Goal: Task Accomplishment & Management: Complete application form

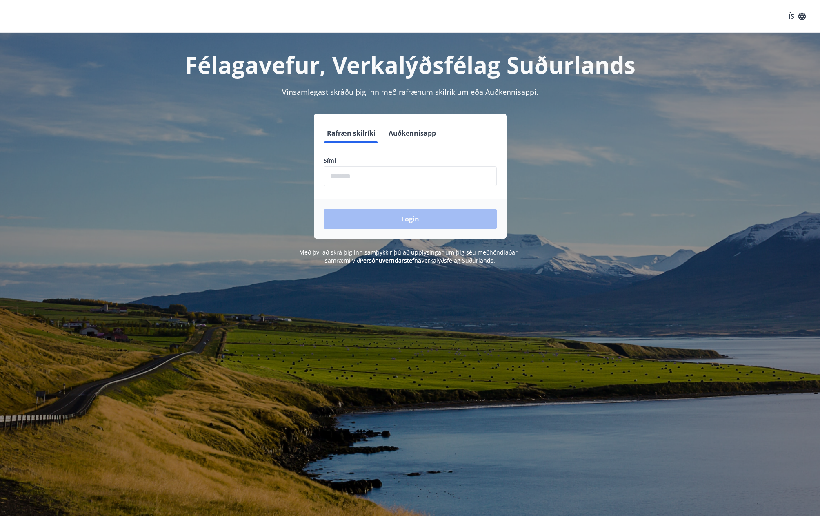
click at [368, 180] on input "phone" at bounding box center [410, 176] width 173 height 20
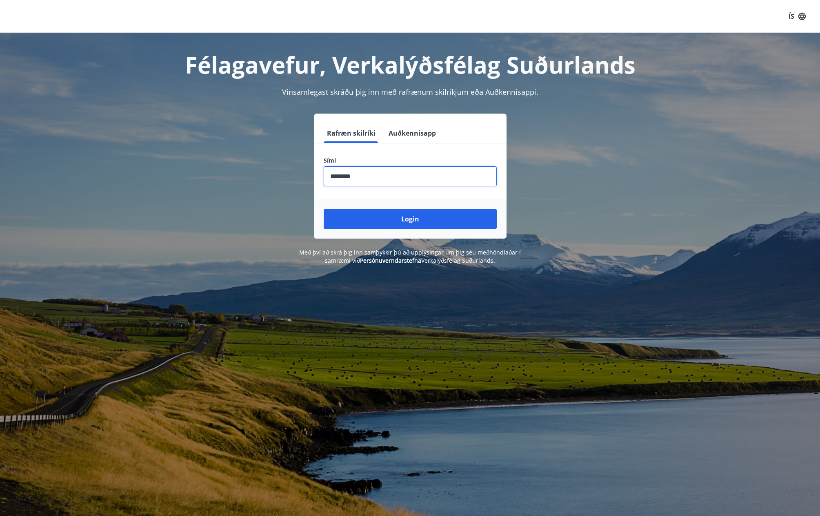
type input "********"
click at [324, 209] on button "Login" at bounding box center [410, 219] width 173 height 20
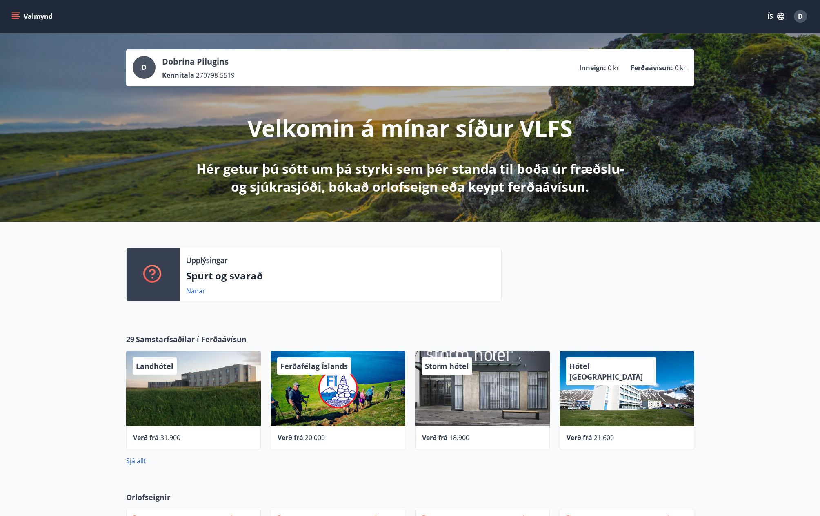
click at [356, 310] on div "Upplýsingar Spurt og svarað Nánar" at bounding box center [410, 271] width 820 height 99
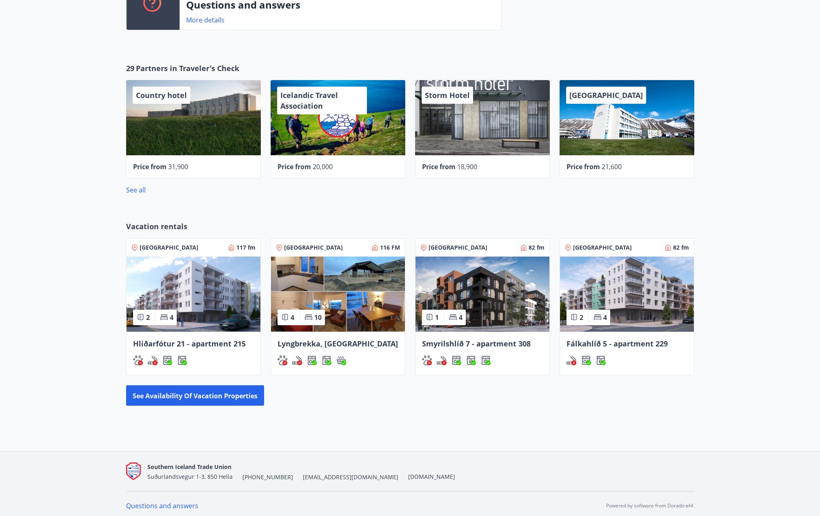
scroll to position [293, 0]
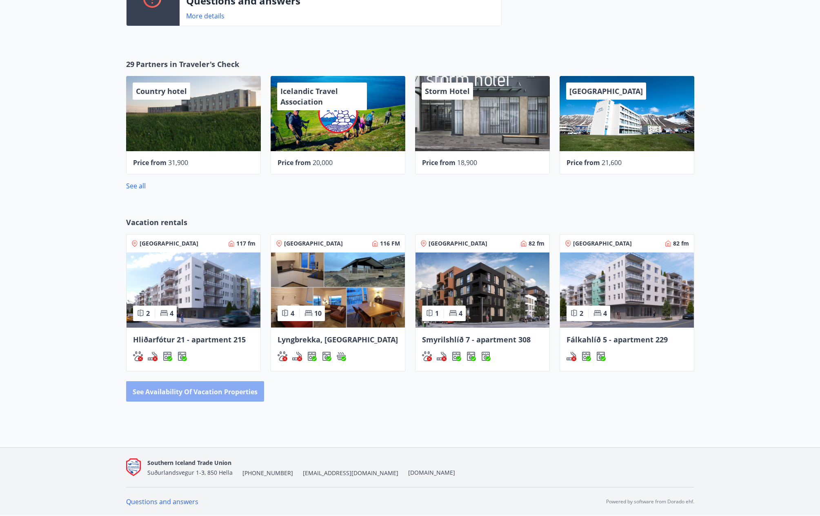
click at [235, 390] on font "See availability of vacation properties" at bounding box center [195, 391] width 125 height 9
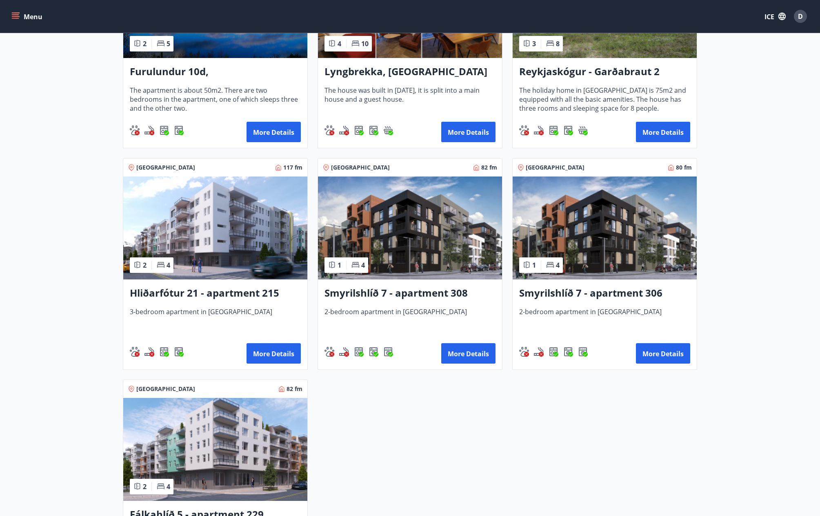
scroll to position [191, 0]
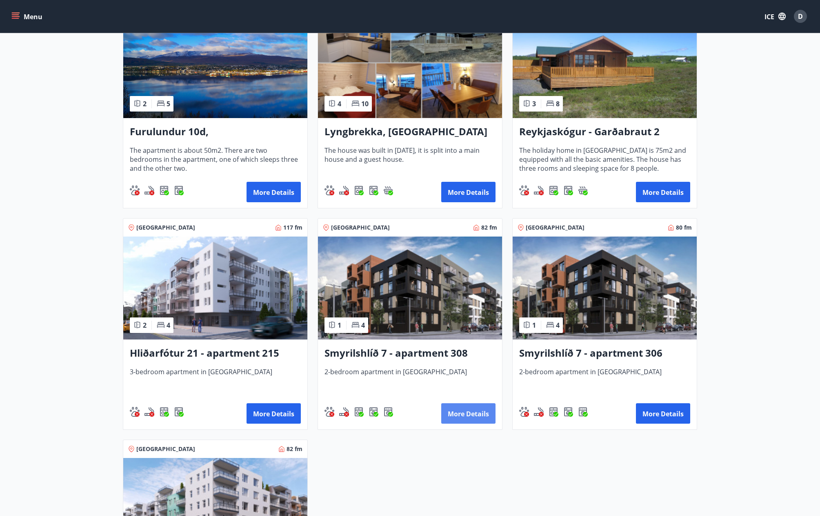
click at [469, 418] on font "More details" at bounding box center [468, 413] width 41 height 9
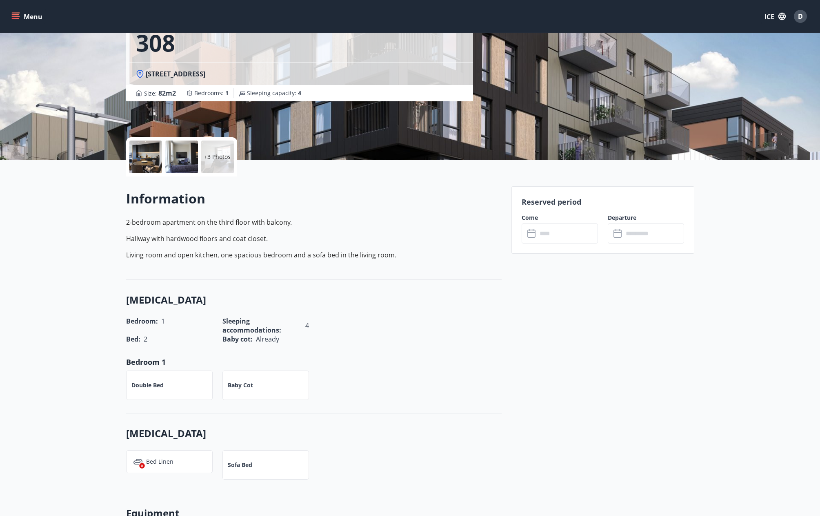
scroll to position [95, 0]
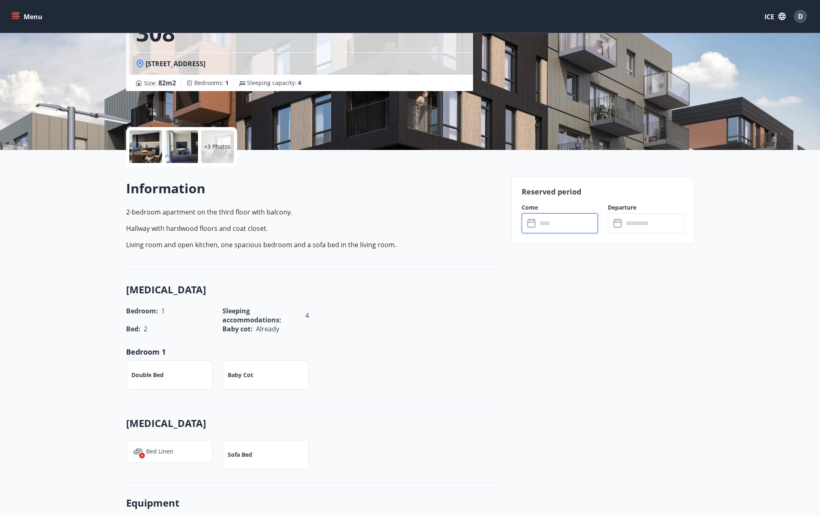
click at [559, 222] on input "text" at bounding box center [567, 223] width 61 height 20
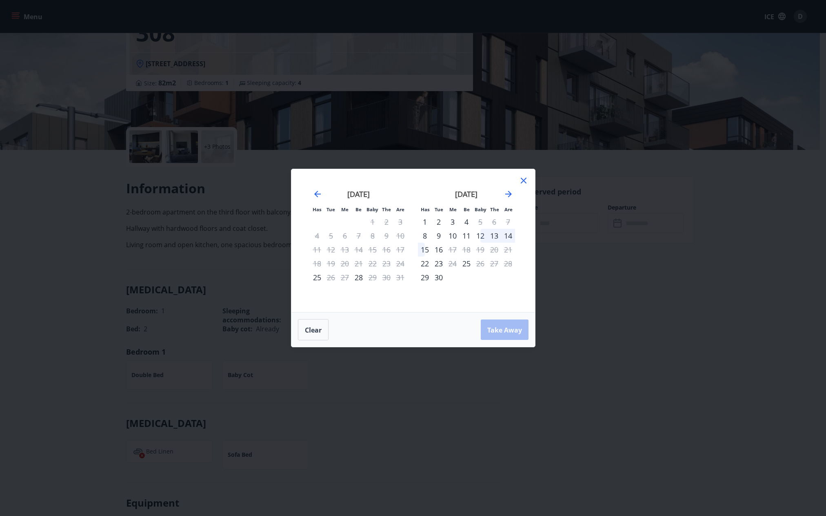
click at [523, 182] on icon at bounding box center [524, 181] width 6 height 6
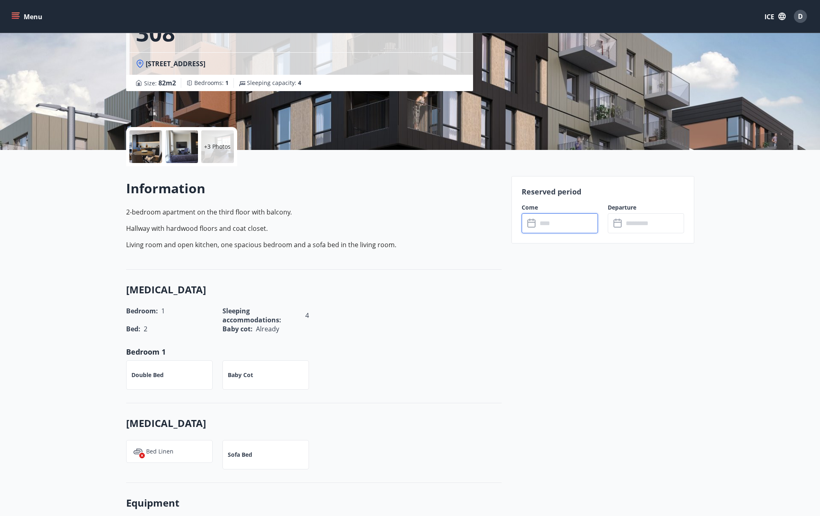
click at [493, 327] on div "Bed : 2 Baby cot : Already" at bounding box center [308, 323] width 385 height 19
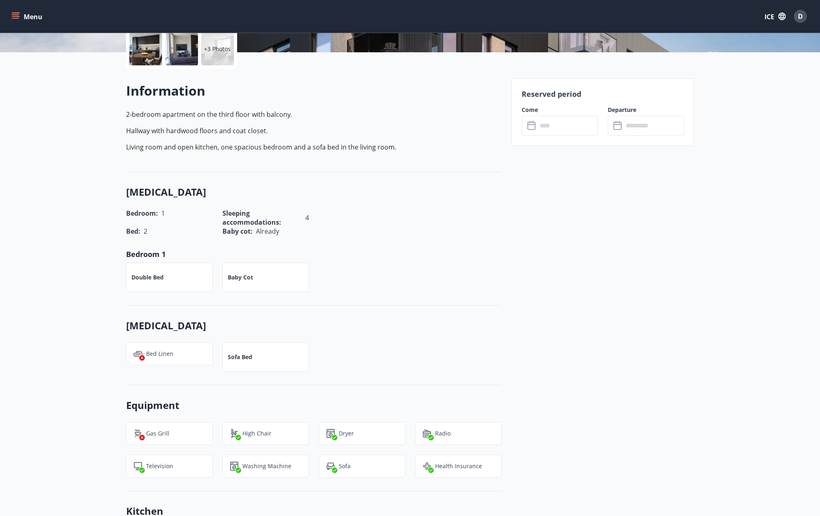
scroll to position [191, 0]
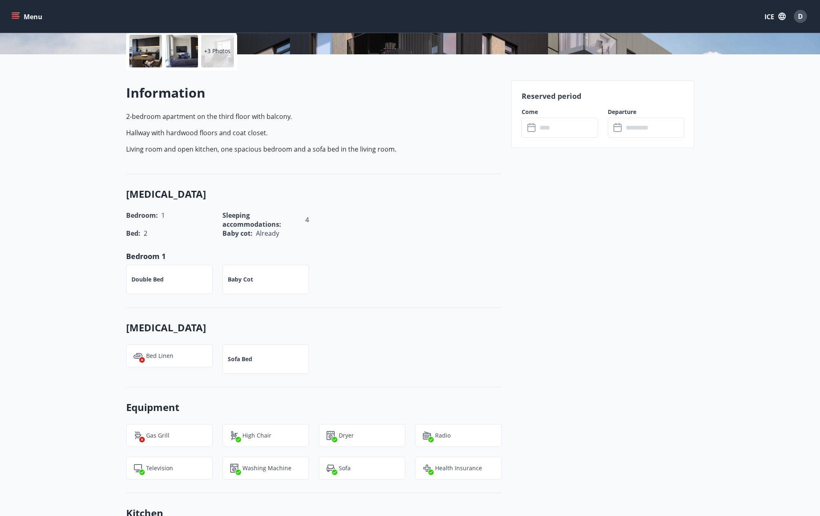
click at [552, 127] on input "text" at bounding box center [567, 128] width 61 height 20
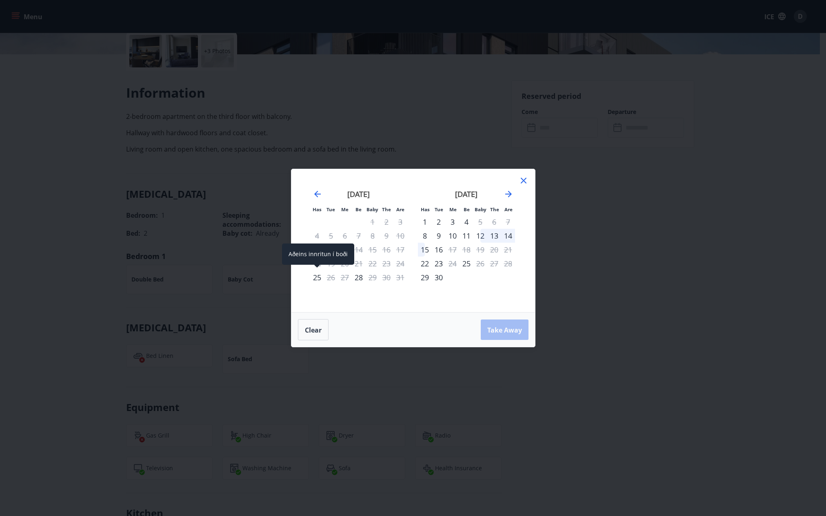
click at [319, 279] on font "25" at bounding box center [317, 277] width 8 height 10
click at [330, 278] on font "26" at bounding box center [331, 277] width 8 height 10
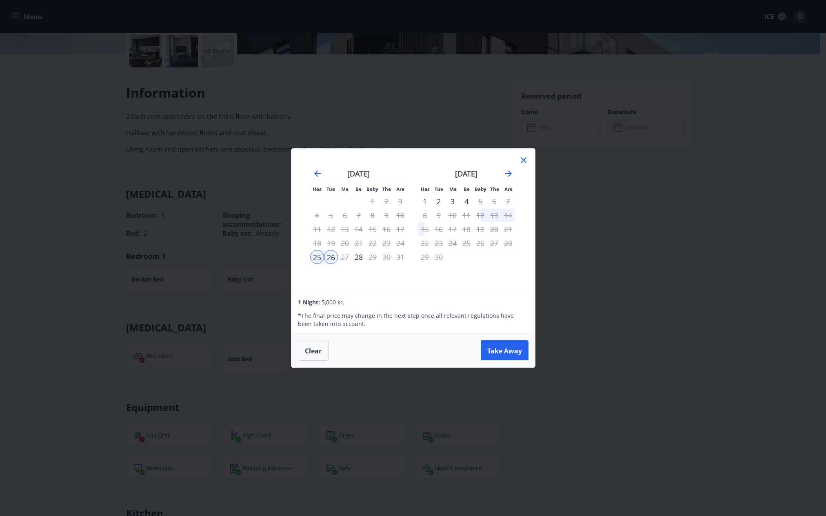
drag, startPoint x: 523, startPoint y: 158, endPoint x: 534, endPoint y: 180, distance: 25.4
click at [523, 159] on icon at bounding box center [524, 160] width 10 height 10
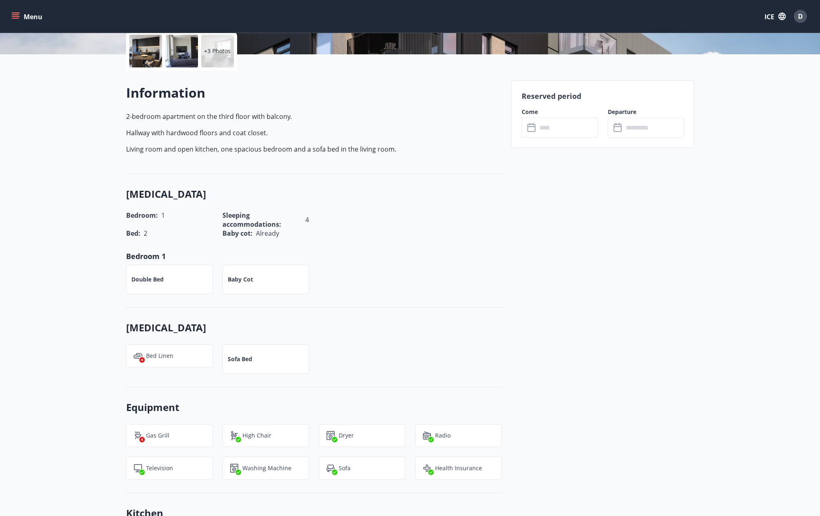
drag, startPoint x: 498, startPoint y: 189, endPoint x: 497, endPoint y: 196, distance: 6.2
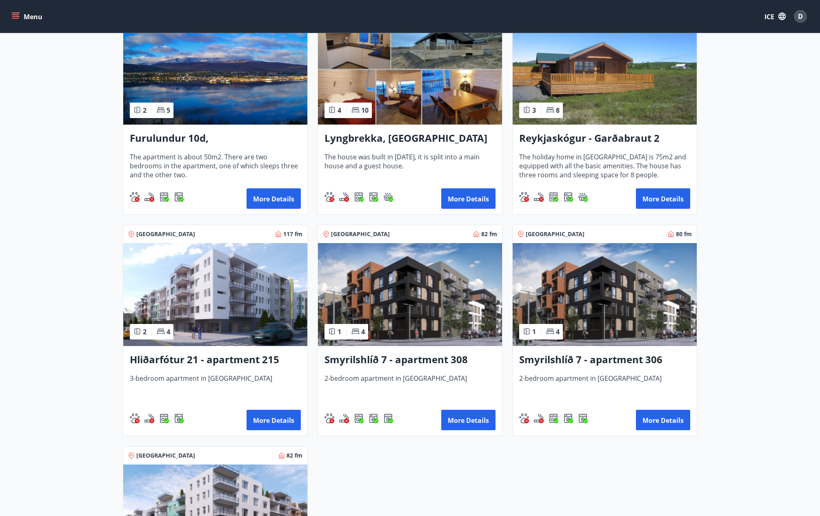
scroll to position [191, 0]
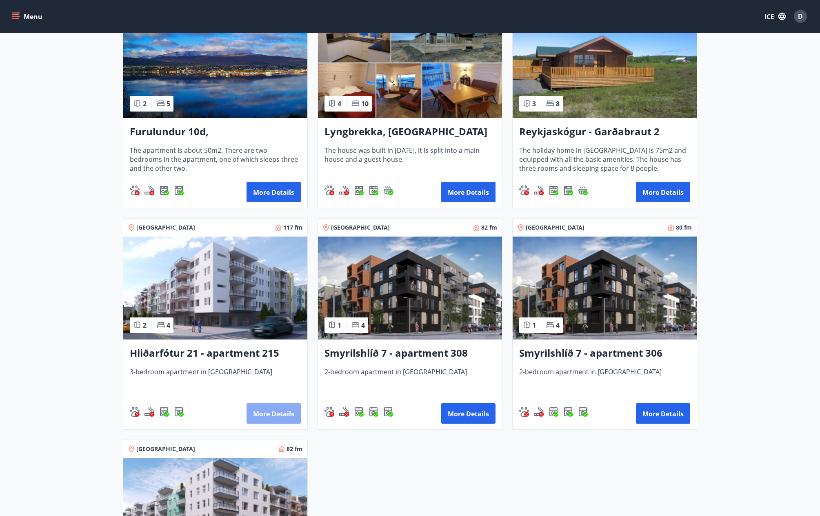
click at [286, 416] on font "More details" at bounding box center [273, 413] width 41 height 9
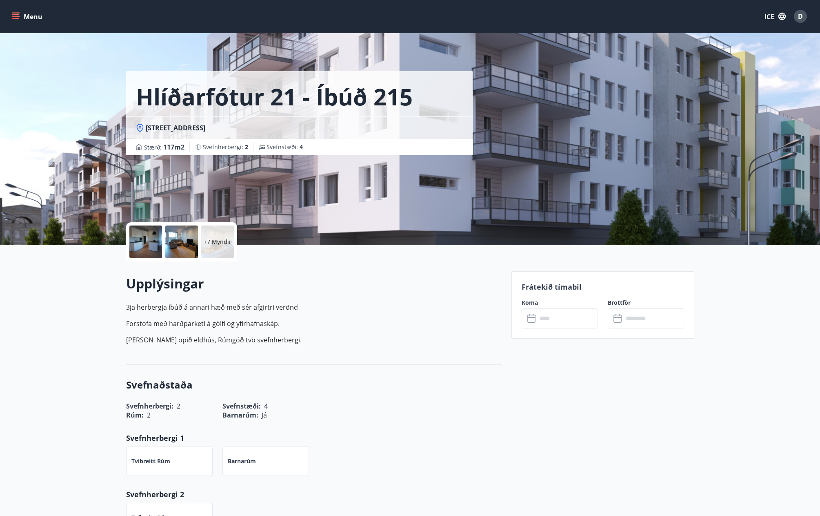
click at [554, 324] on input "text" at bounding box center [567, 318] width 61 height 20
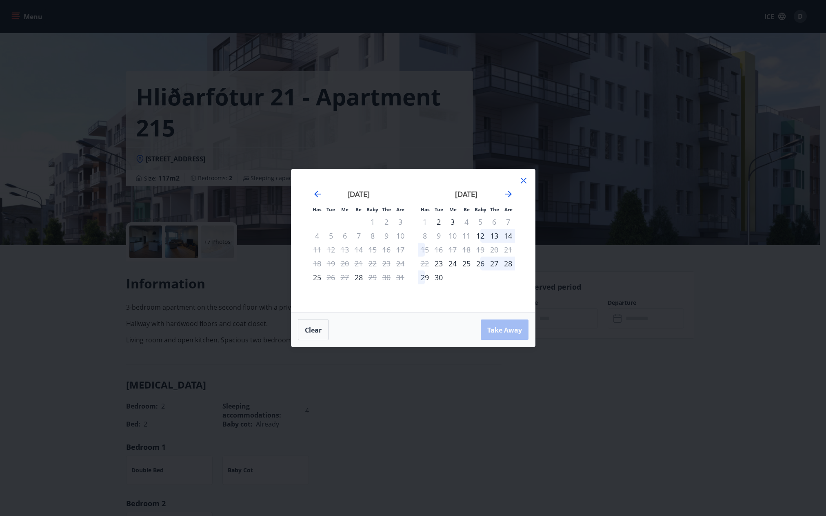
drag, startPoint x: 612, startPoint y: 356, endPoint x: 607, endPoint y: 337, distance: 19.8
click at [612, 355] on div "Has Tue Me Be Baby The Are Has Tue Me Be Baby The Are July 2025 1 2 3 4 5 6 7 8…" at bounding box center [413, 258] width 826 height 516
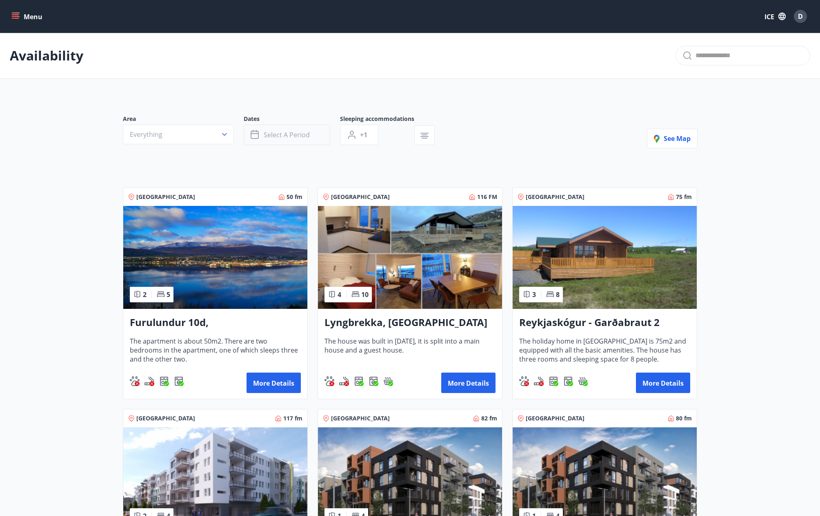
click at [263, 136] on button "Select a period" at bounding box center [287, 135] width 87 height 20
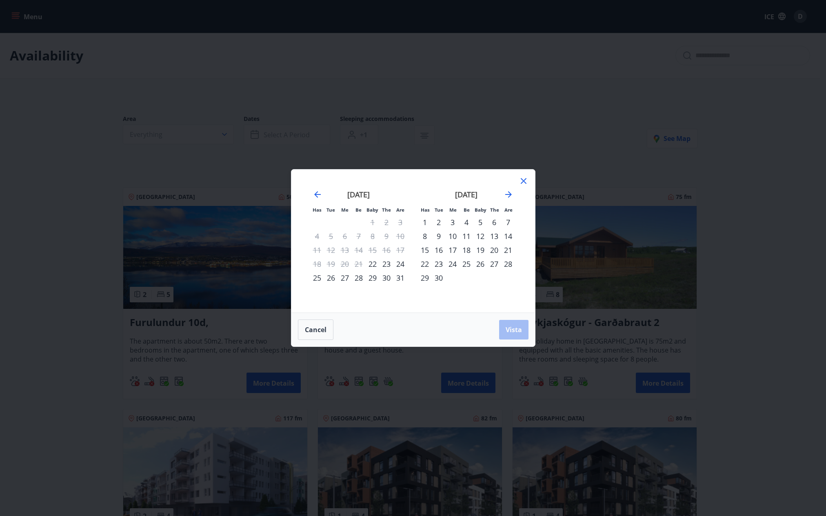
click at [383, 265] on font "23" at bounding box center [387, 264] width 8 height 10
click at [399, 265] on font "24" at bounding box center [400, 264] width 8 height 10
click at [521, 327] on font "Vista" at bounding box center [514, 329] width 16 height 9
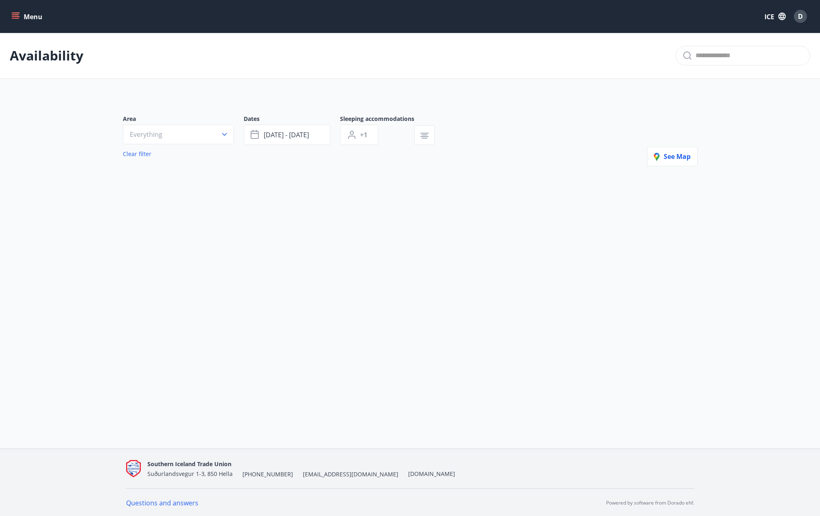
click at [182, 175] on div "Area Everything Dates Aug 23 - Aug 24 Sleeping accommodations +1 Clear filter S…" at bounding box center [410, 153] width 588 height 117
click at [145, 152] on font "Clear filter" at bounding box center [137, 154] width 29 height 8
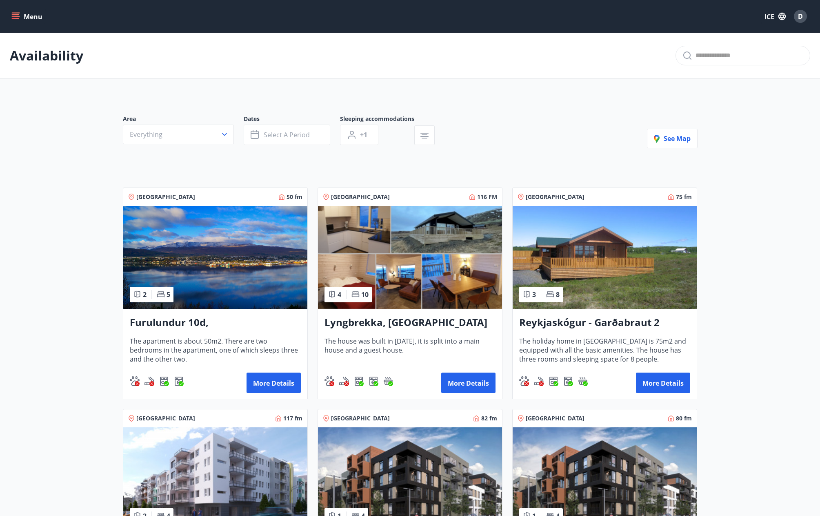
drag, startPoint x: 400, startPoint y: 167, endPoint x: 407, endPoint y: 164, distance: 6.8
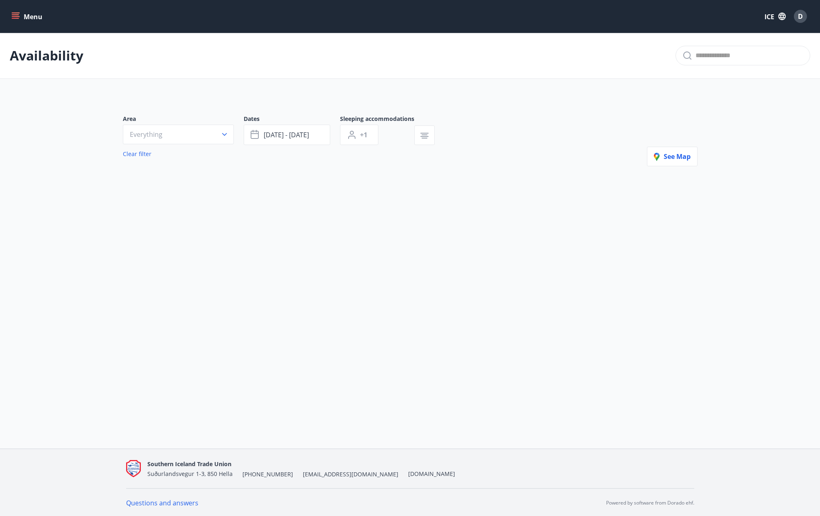
click at [38, 18] on font "Menu" at bounding box center [33, 16] width 19 height 9
drag, startPoint x: 332, startPoint y: 258, endPoint x: 720, endPoint y: 227, distance: 388.6
click at [699, 265] on div "Menu ICE D Availability Area Everything Dates Aug 23 - Aug 24 Sleeping accommod…" at bounding box center [410, 224] width 820 height 448
click at [769, 14] on font "ICE" at bounding box center [770, 16] width 10 height 9
click at [686, 51] on div "English" at bounding box center [709, 52] width 85 height 10
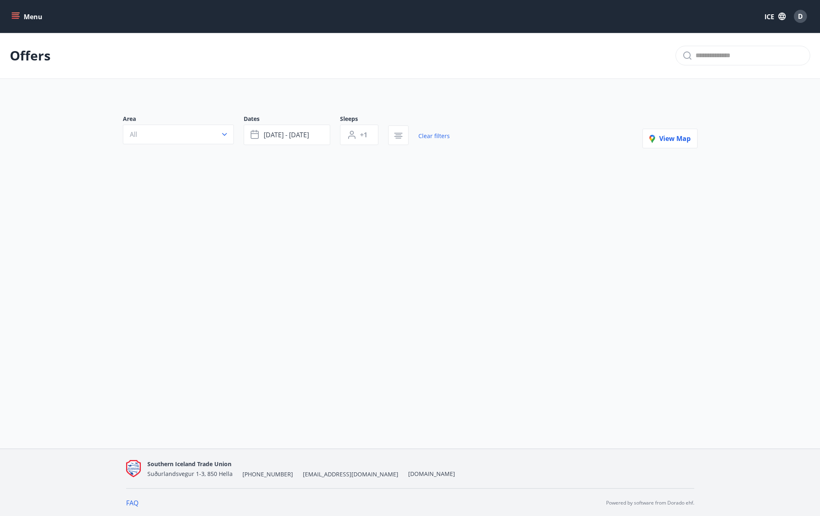
click at [32, 13] on font "Menu" at bounding box center [33, 16] width 19 height 9
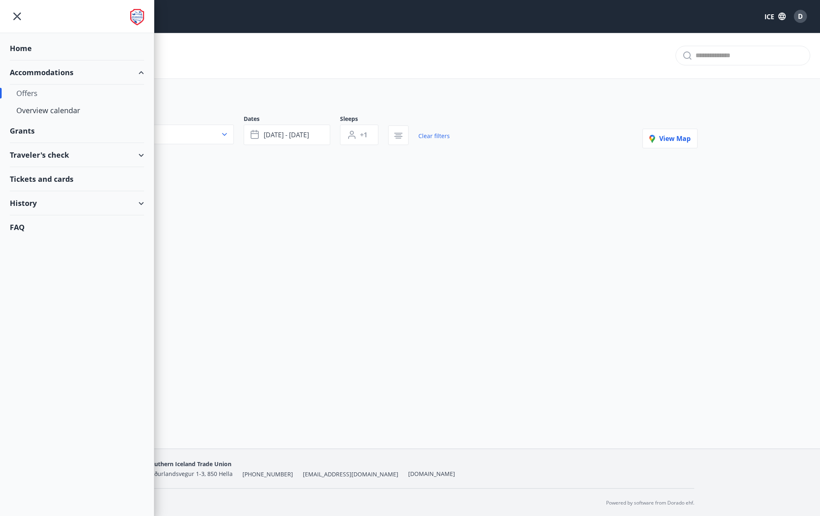
click at [26, 60] on div "Grants" at bounding box center [77, 48] width 134 height 24
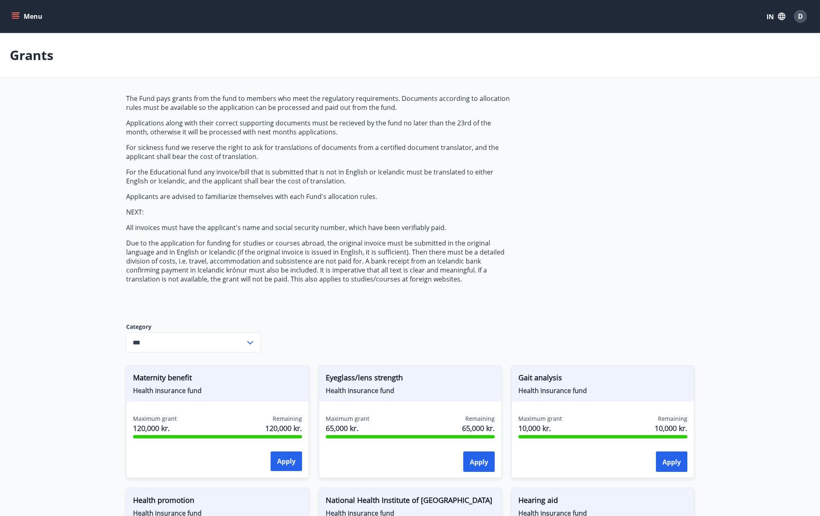
click at [216, 340] on input "***" at bounding box center [185, 342] width 119 height 20
click at [312, 307] on div "The Fund pays grants from the fund to members who meet the regulatory requireme…" at bounding box center [318, 202] width 385 height 216
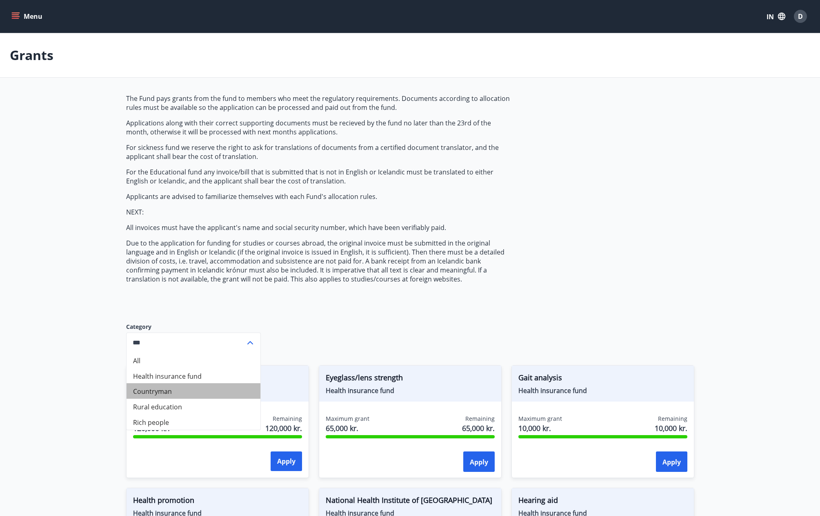
click at [184, 392] on li "Countryman" at bounding box center [194, 391] width 134 height 16
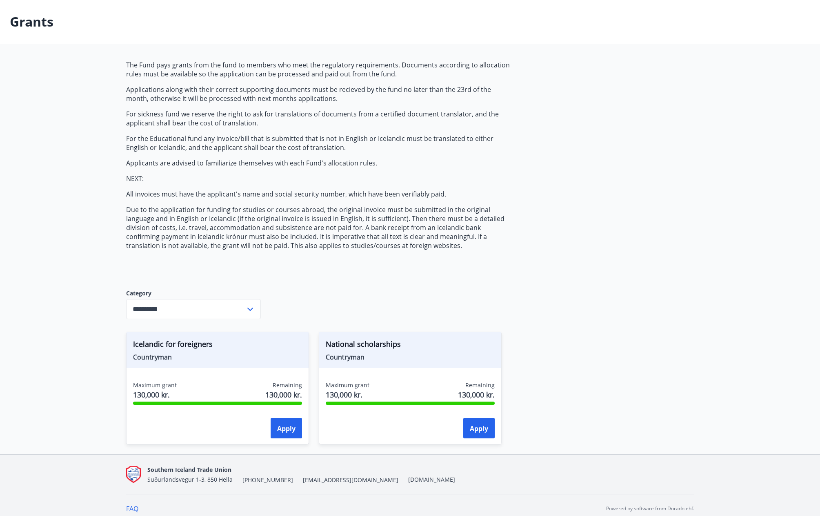
scroll to position [40, 0]
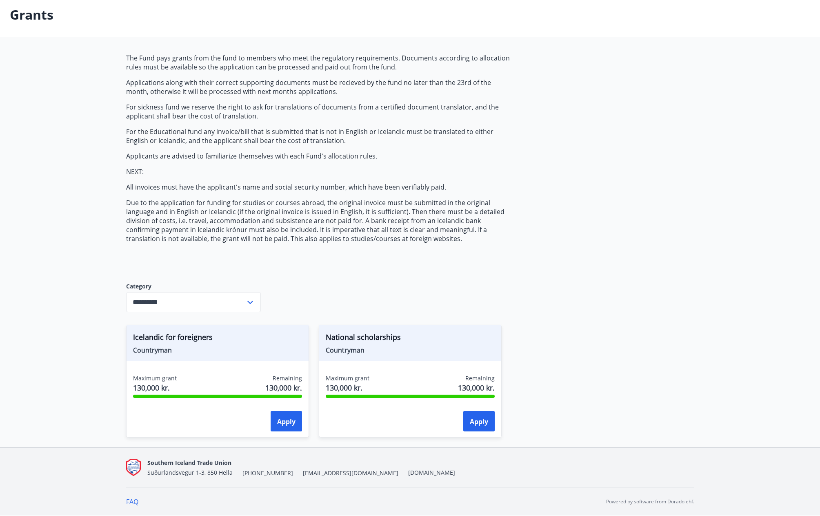
click at [247, 305] on icon at bounding box center [250, 302] width 10 height 10
click at [205, 336] on li "Health insurance fund" at bounding box center [194, 335] width 134 height 16
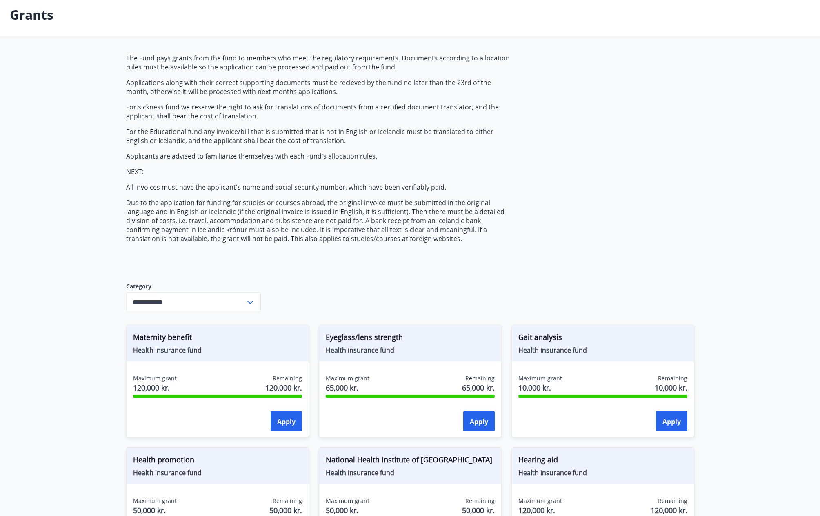
click at [245, 301] on icon at bounding box center [250, 302] width 10 height 10
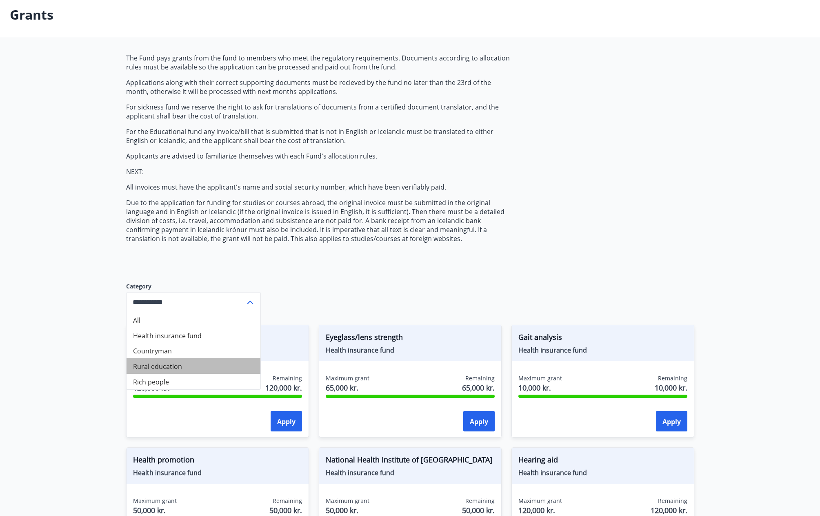
click at [203, 371] on li "Rural education" at bounding box center [194, 366] width 134 height 16
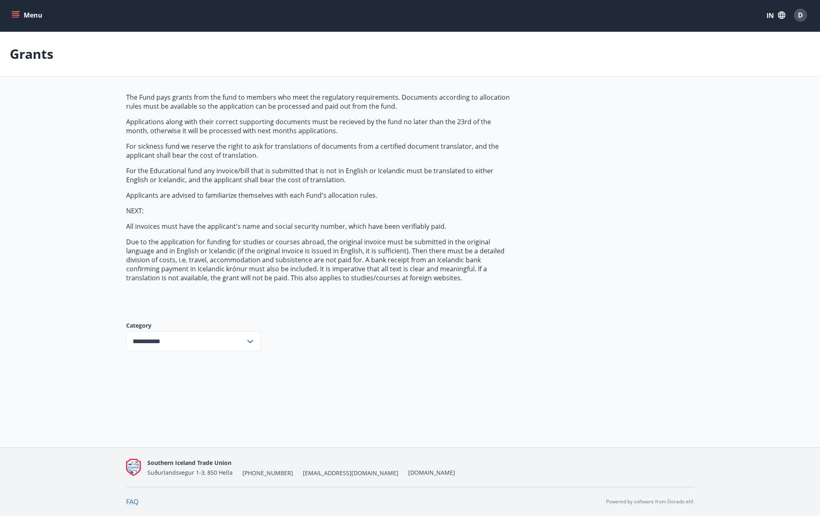
click at [223, 335] on input "**********" at bounding box center [185, 341] width 119 height 20
click at [188, 421] on li "Rich people" at bounding box center [194, 421] width 134 height 16
click at [241, 343] on input "**********" at bounding box center [185, 341] width 119 height 20
click at [170, 363] on li "All" at bounding box center [194, 359] width 134 height 16
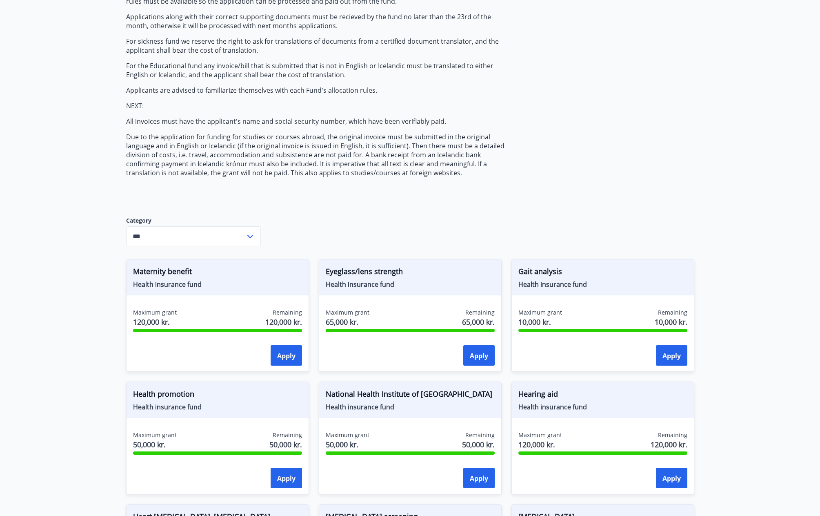
scroll to position [54, 0]
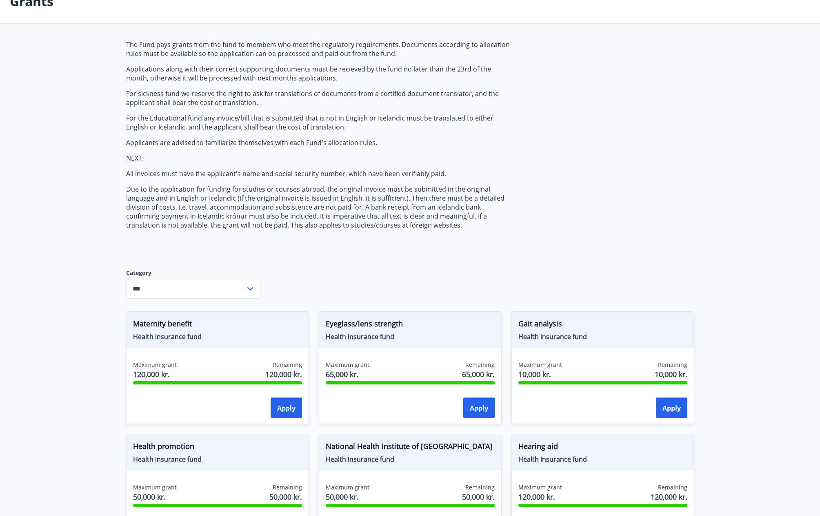
click at [169, 292] on input "***" at bounding box center [185, 288] width 119 height 20
click at [187, 322] on font "Health insurance fund" at bounding box center [167, 321] width 69 height 9
click at [184, 285] on input "**********" at bounding box center [185, 288] width 119 height 20
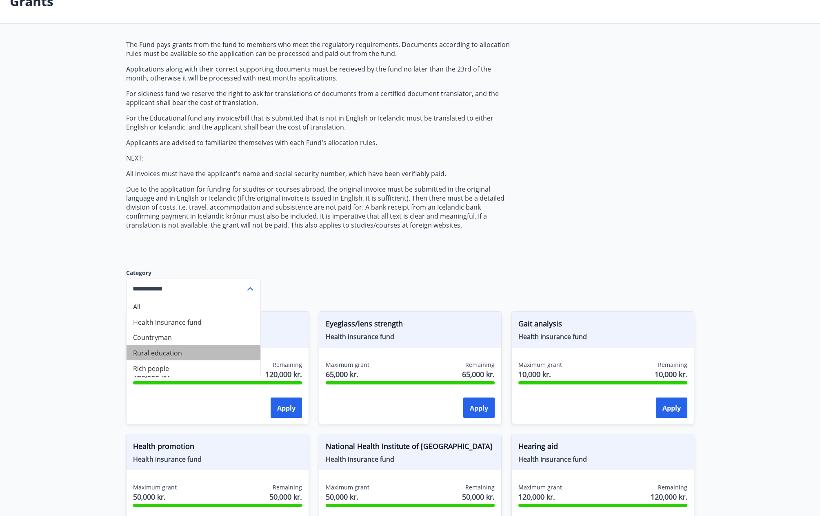
click at [192, 351] on li "Rural education" at bounding box center [194, 353] width 134 height 16
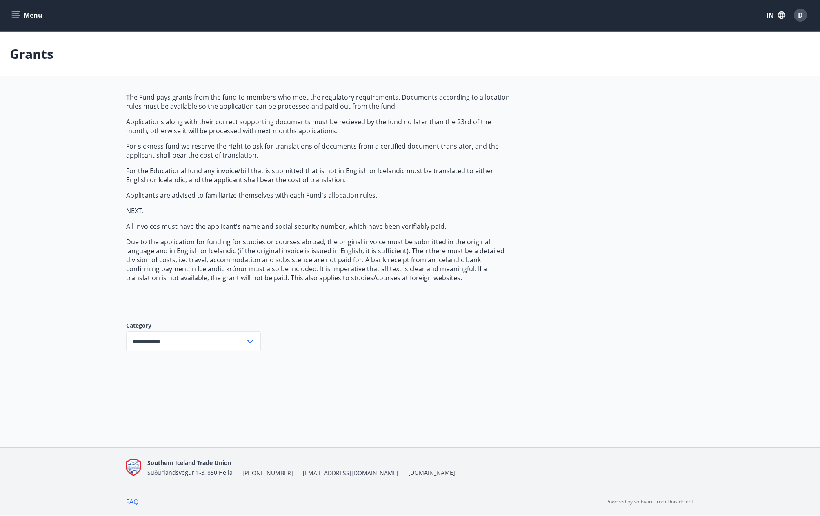
click at [201, 338] on input "**********" at bounding box center [185, 341] width 119 height 20
click at [189, 372] on font "Health insurance fund" at bounding box center [167, 374] width 69 height 9
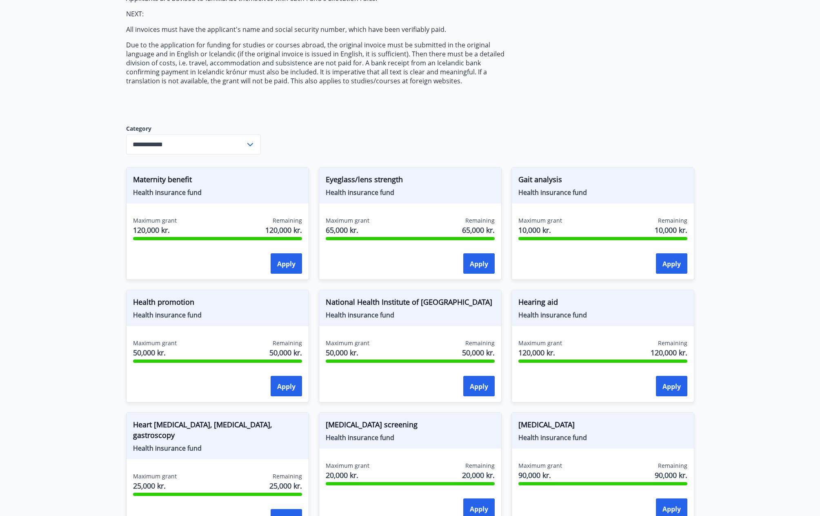
scroll to position [192, 0]
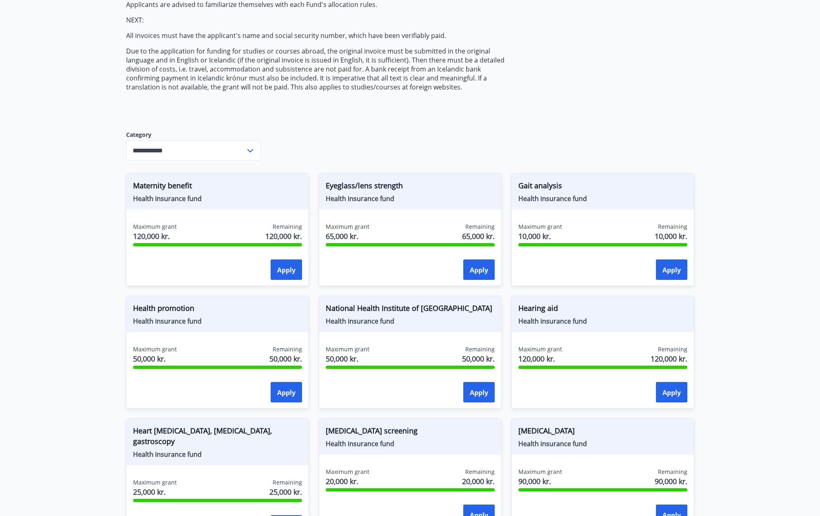
click at [225, 151] on input "**********" at bounding box center [185, 150] width 119 height 20
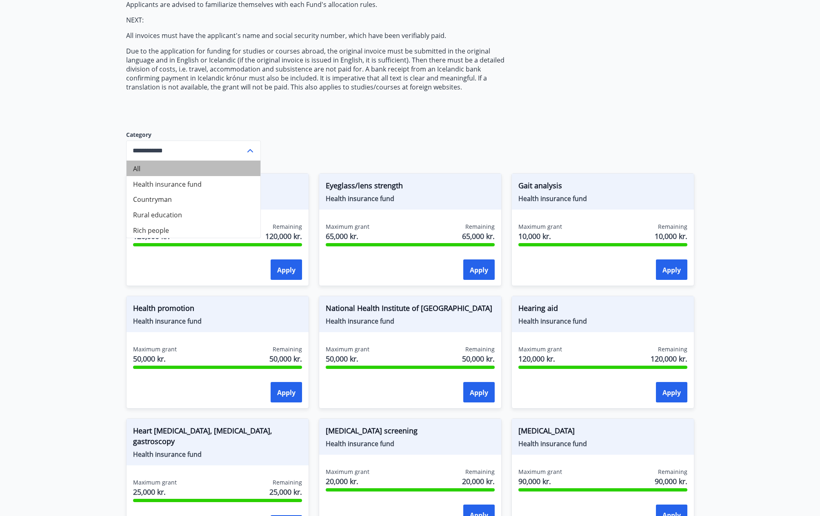
click at [182, 175] on li "All" at bounding box center [194, 168] width 134 height 16
type input "***"
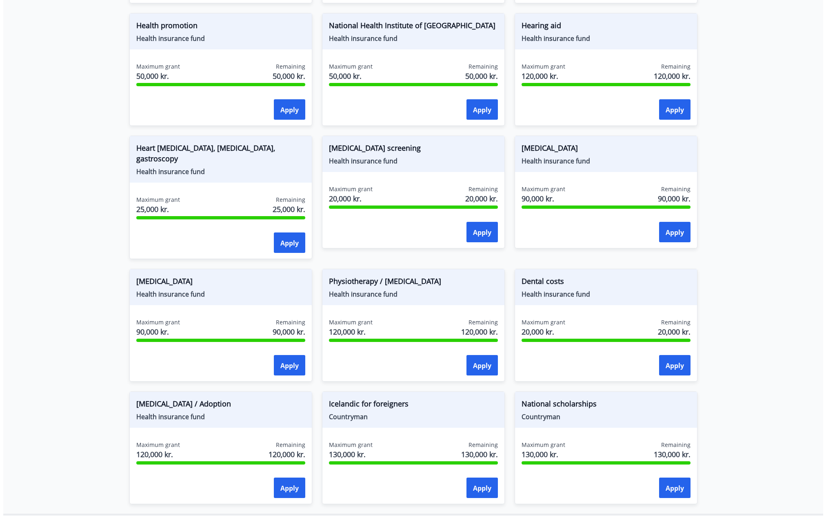
scroll to position [530, 0]
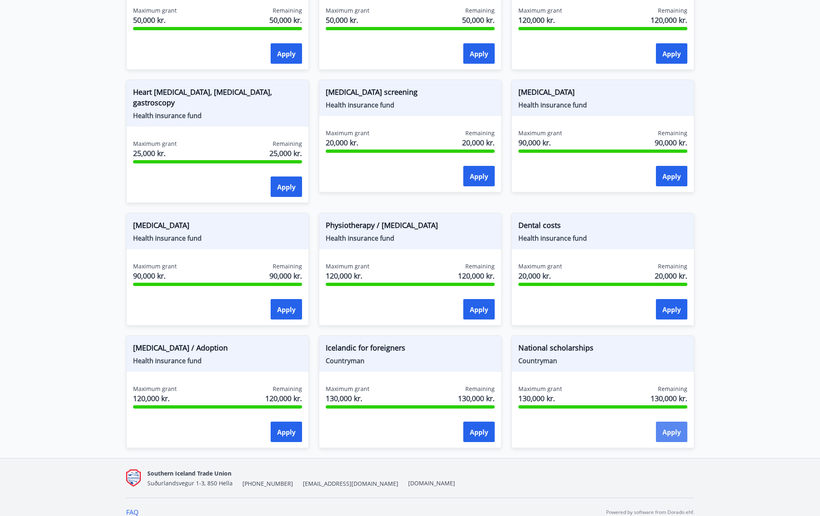
click at [674, 427] on font "Apply" at bounding box center [672, 431] width 18 height 9
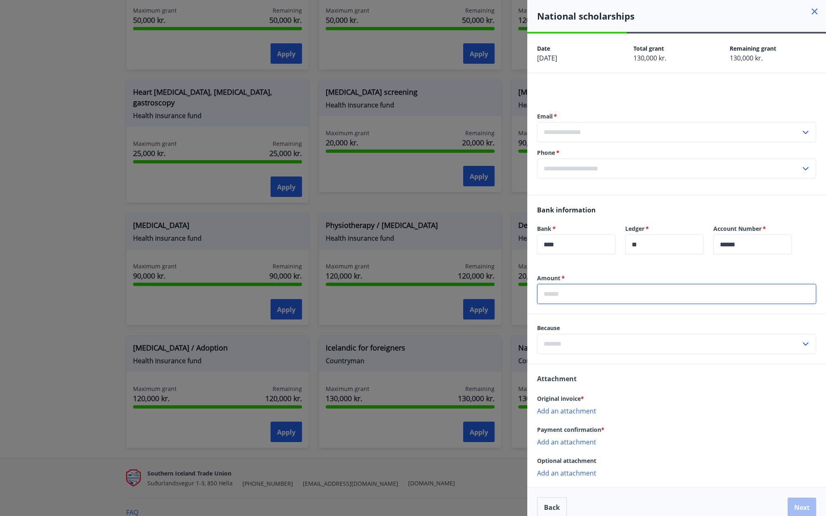
click at [596, 296] on input "text" at bounding box center [676, 294] width 279 height 20
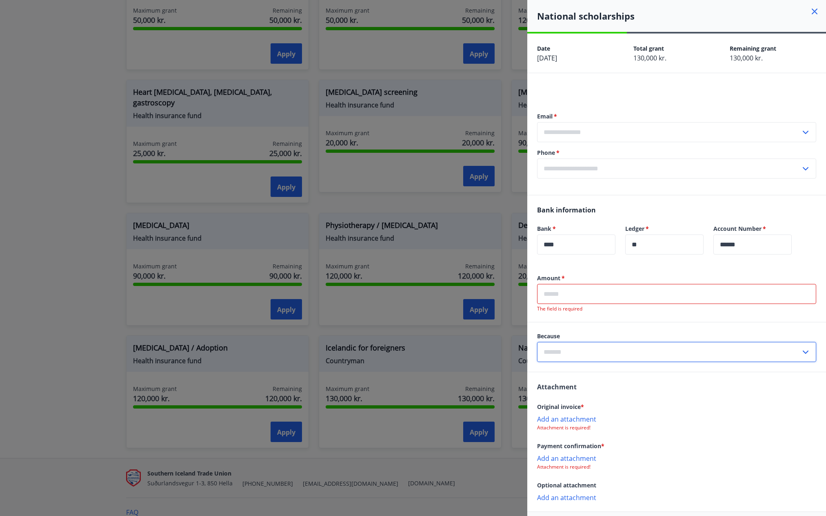
click at [604, 339] on div "Because ​" at bounding box center [676, 347] width 279 height 30
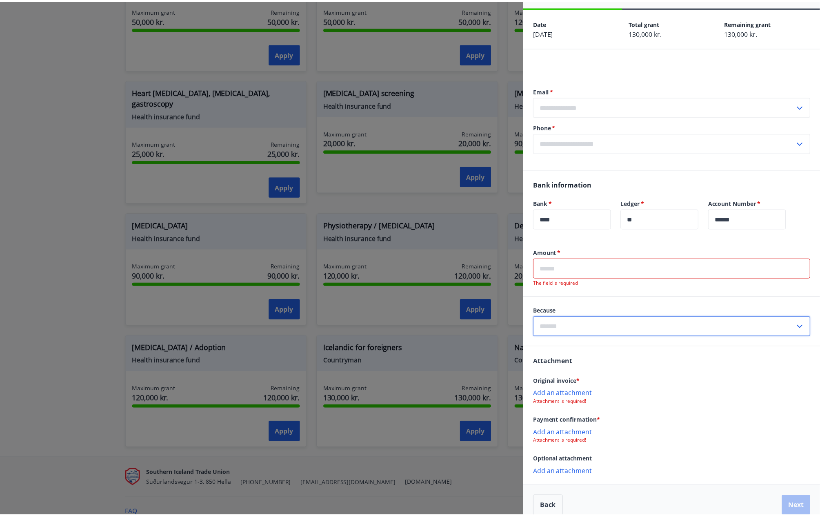
scroll to position [0, 0]
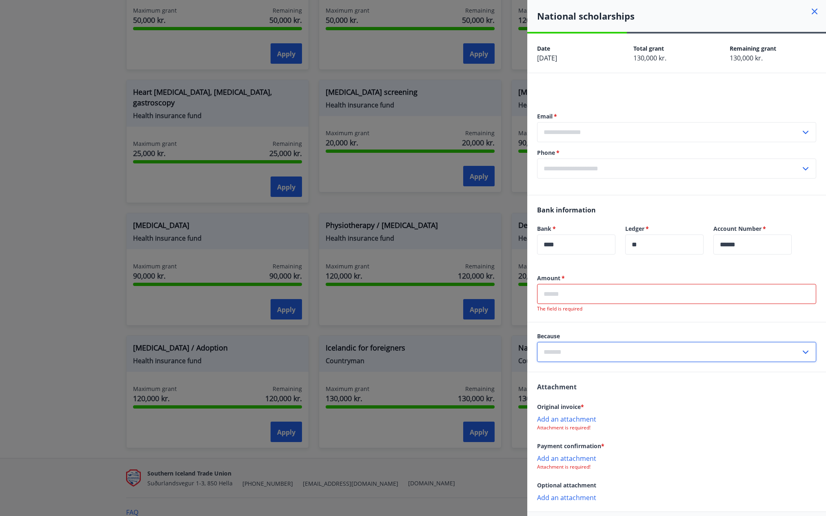
click at [440, 320] on div at bounding box center [413, 258] width 826 height 516
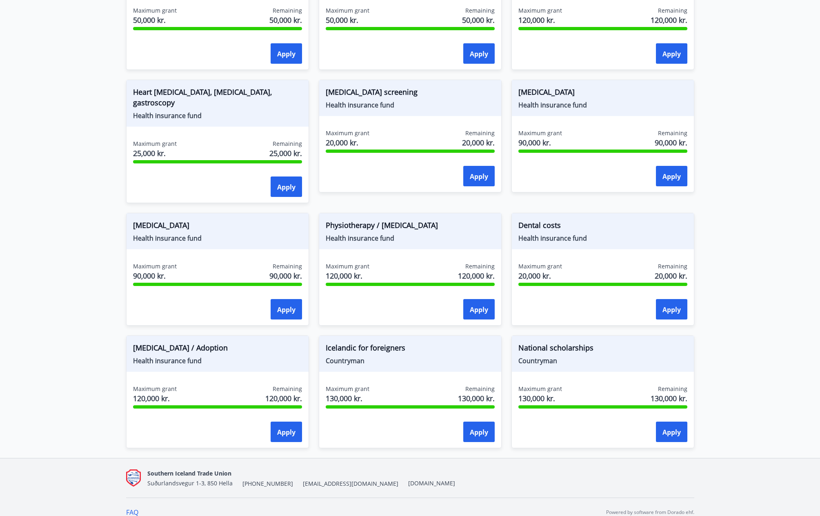
click at [657, 422] on button "Apply" at bounding box center [671, 431] width 31 height 20
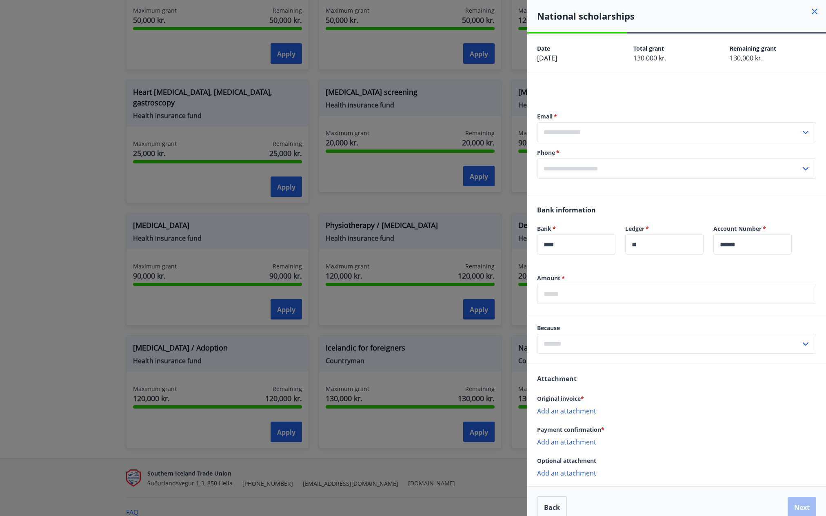
click at [267, 299] on div at bounding box center [413, 258] width 826 height 516
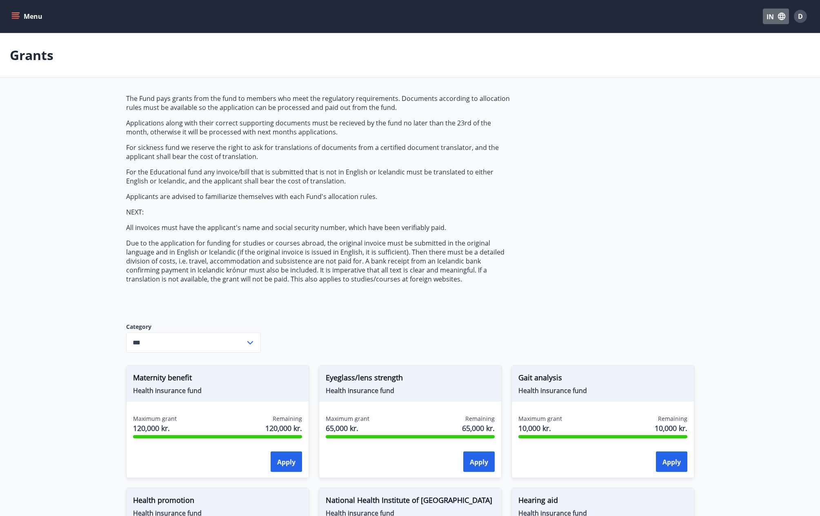
click at [767, 18] on font "IN" at bounding box center [770, 16] width 7 height 9
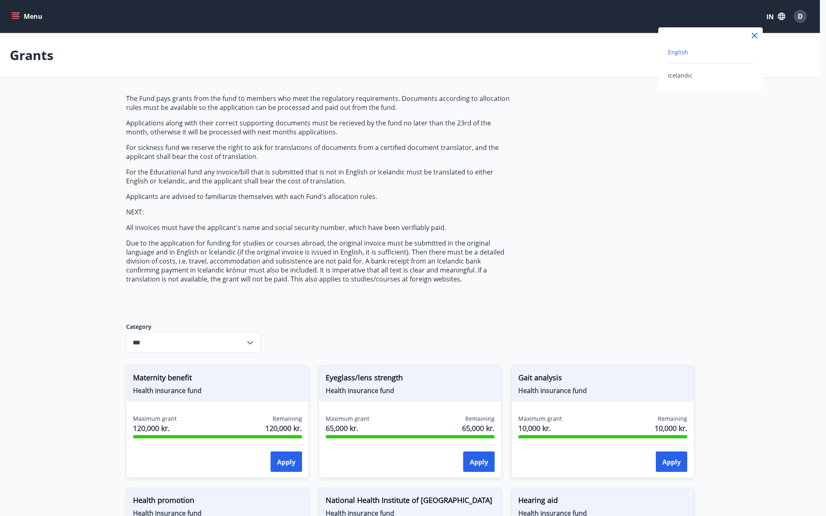
click at [755, 38] on icon at bounding box center [755, 36] width 10 height 10
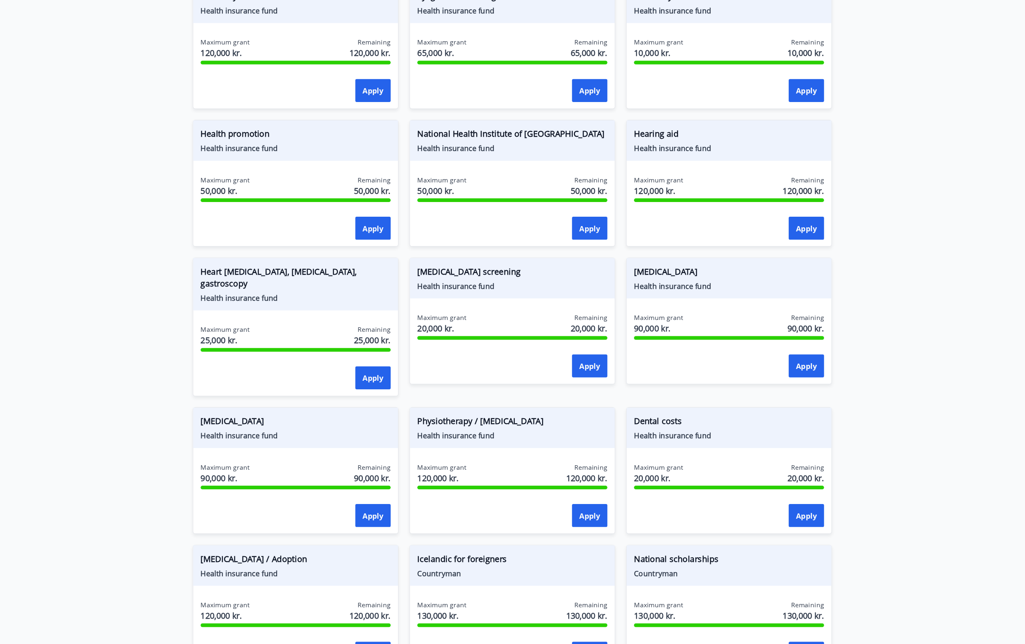
scroll to position [381, 0]
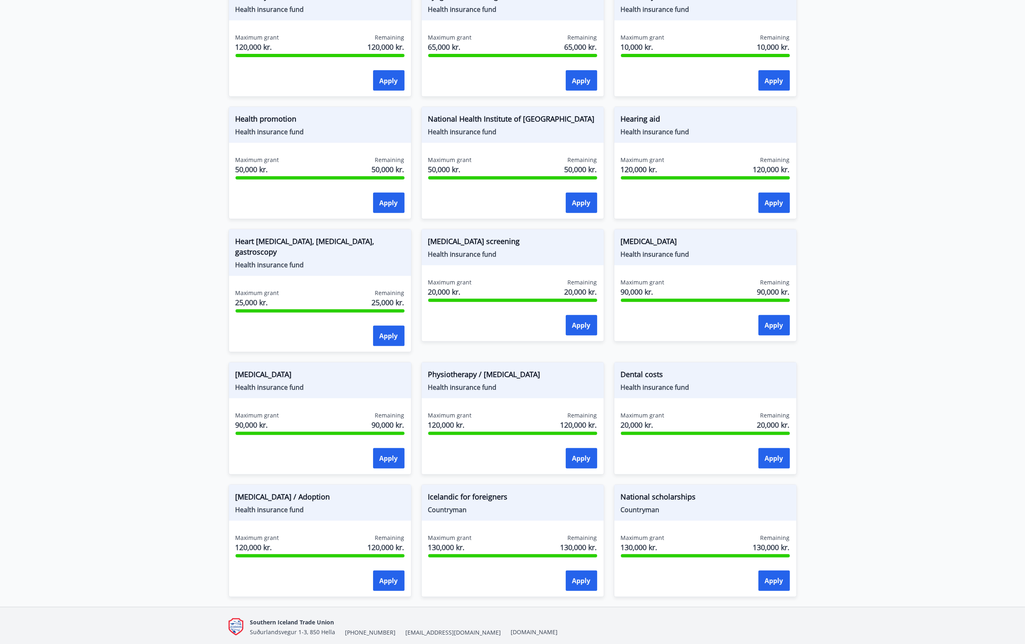
click at [826, 472] on main "Grants The Fund pays grants from the fund to members who meet the regulatory re…" at bounding box center [512, 129] width 1025 height 955
click at [148, 288] on main "Grants The Fund pays grants from the fund to members who meet the regulatory re…" at bounding box center [512, 129] width 1025 height 955
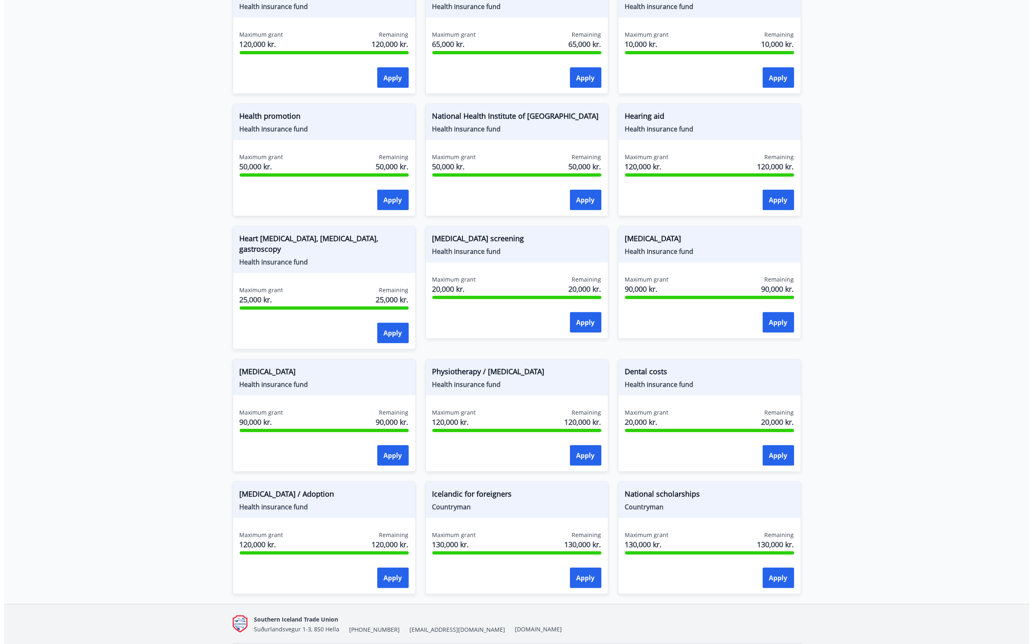
scroll to position [0, 0]
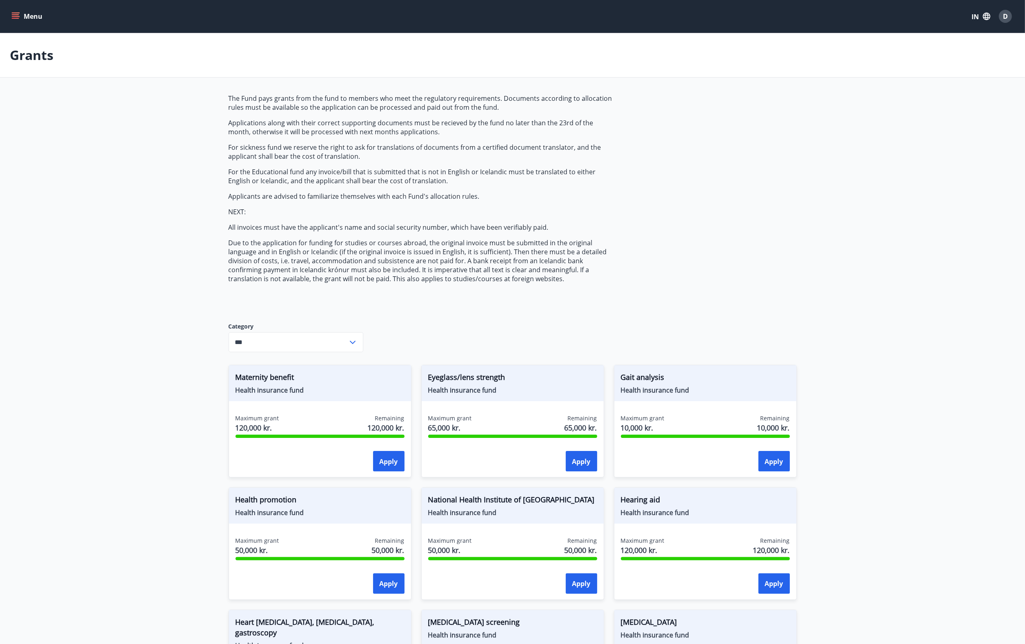
click at [826, 19] on font "IN" at bounding box center [975, 16] width 7 height 9
